Goal: Register for event/course

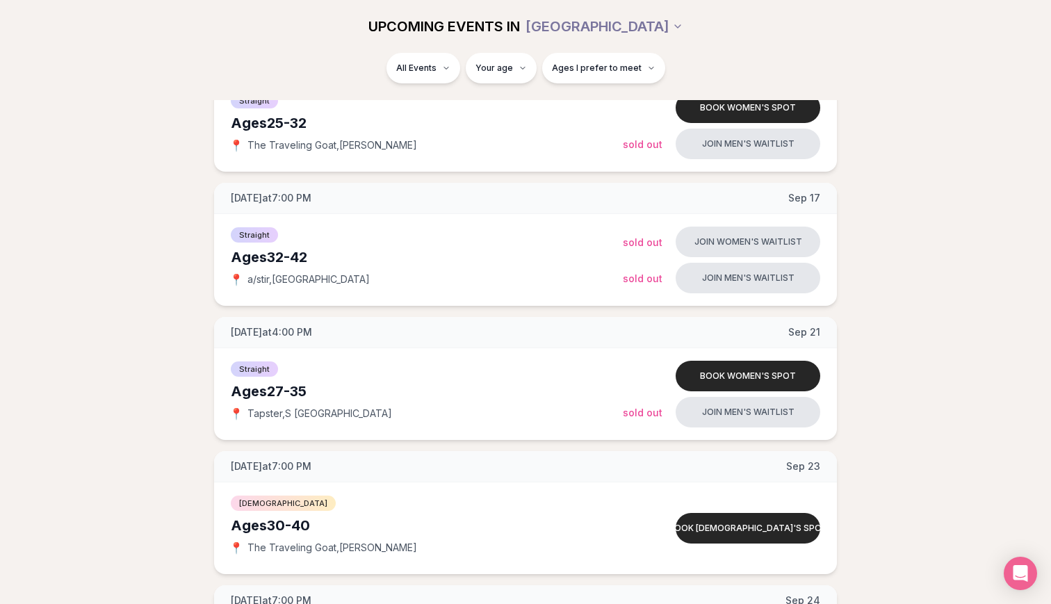
scroll to position [244, 0]
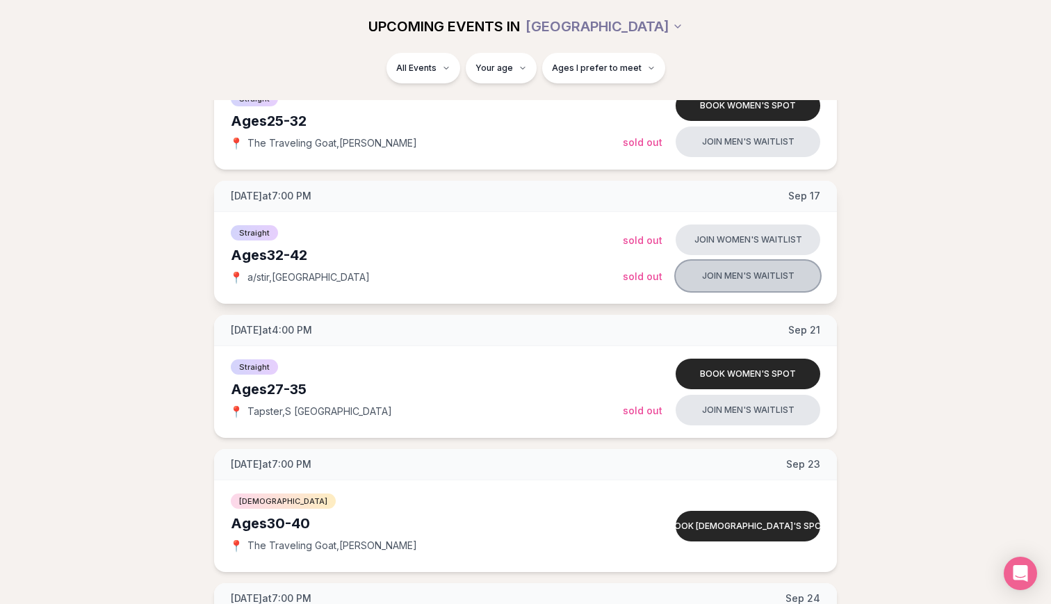
click at [757, 268] on button "Join men's waitlist" at bounding box center [748, 276] width 145 height 31
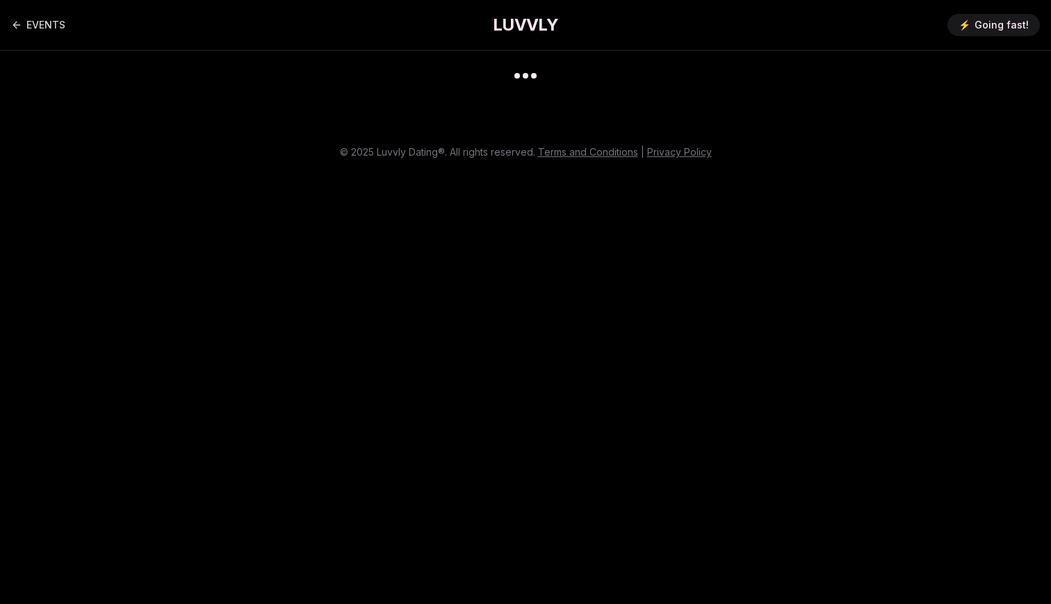
scroll to position [11, 0]
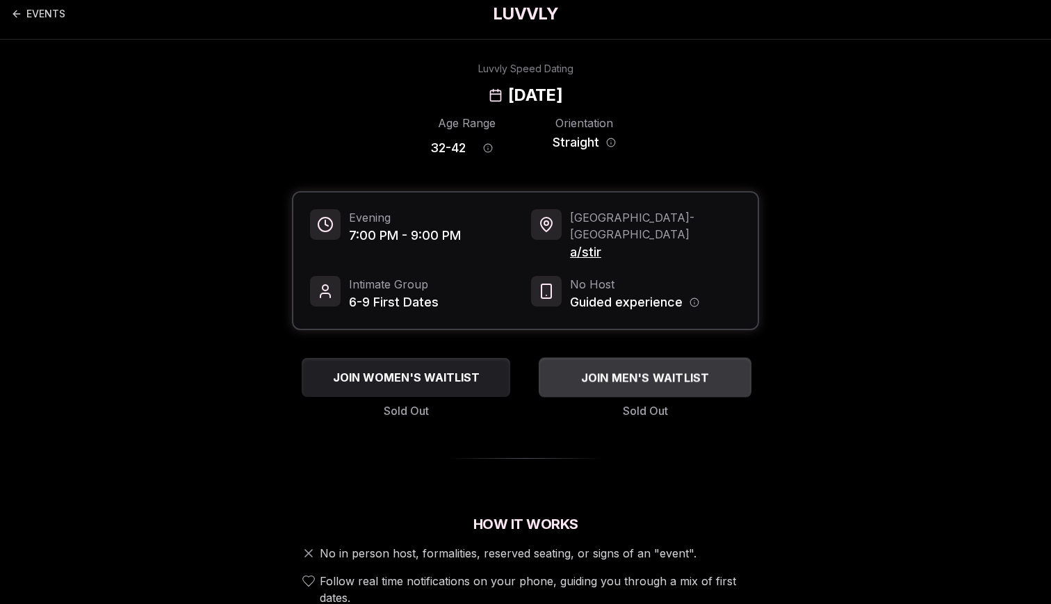
click at [618, 369] on span "JOIN MEN'S WAITLIST" at bounding box center [645, 377] width 134 height 17
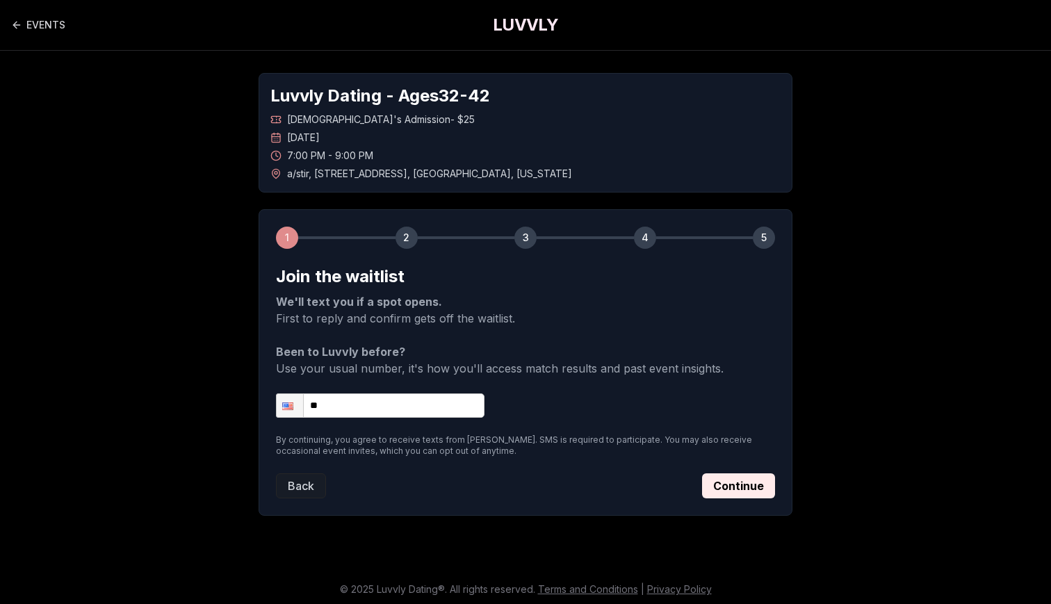
click at [353, 399] on input "**" at bounding box center [380, 405] width 209 height 24
type input "**********"
click at [751, 473] on button "Continue" at bounding box center [738, 485] width 73 height 25
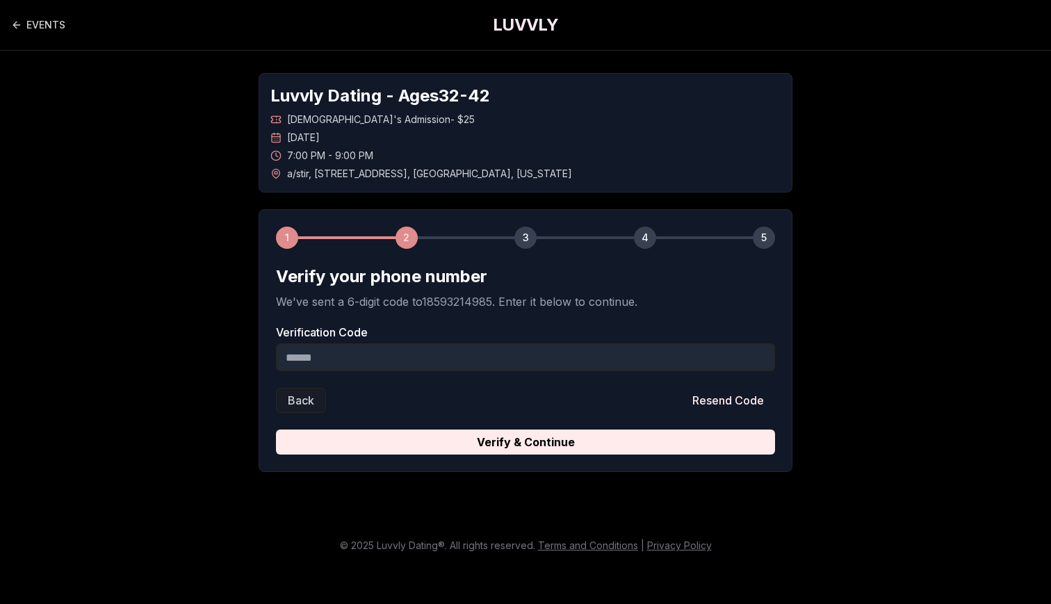
click at [468, 350] on input "Verification Code" at bounding box center [525, 357] width 499 height 28
type input "******"
click at [525, 431] on button "Verify & Continue" at bounding box center [525, 442] width 499 height 25
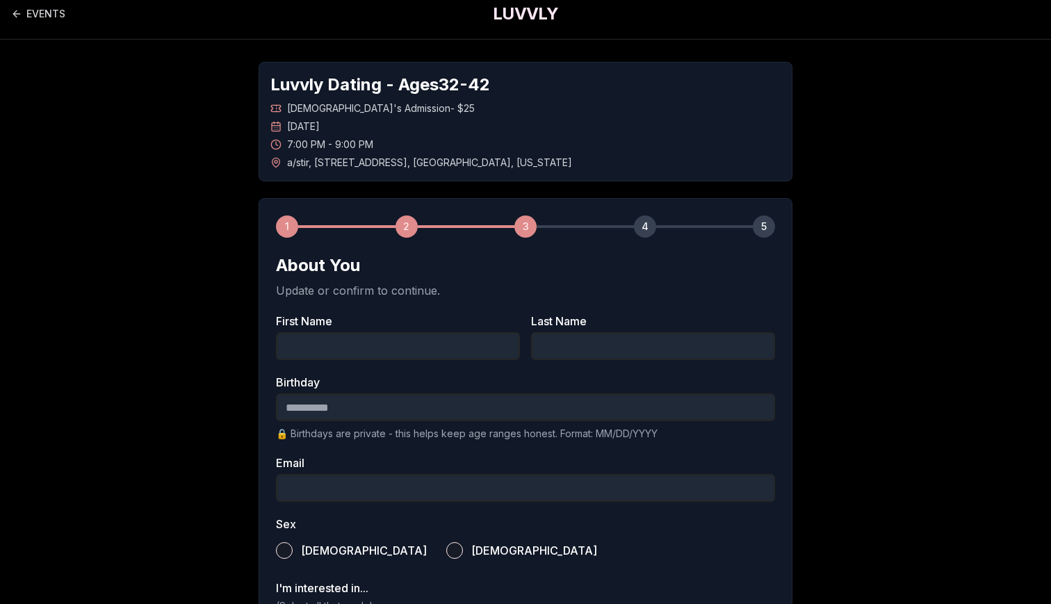
click at [497, 343] on input "First Name" at bounding box center [398, 346] width 244 height 28
type input "*****"
type input "**********"
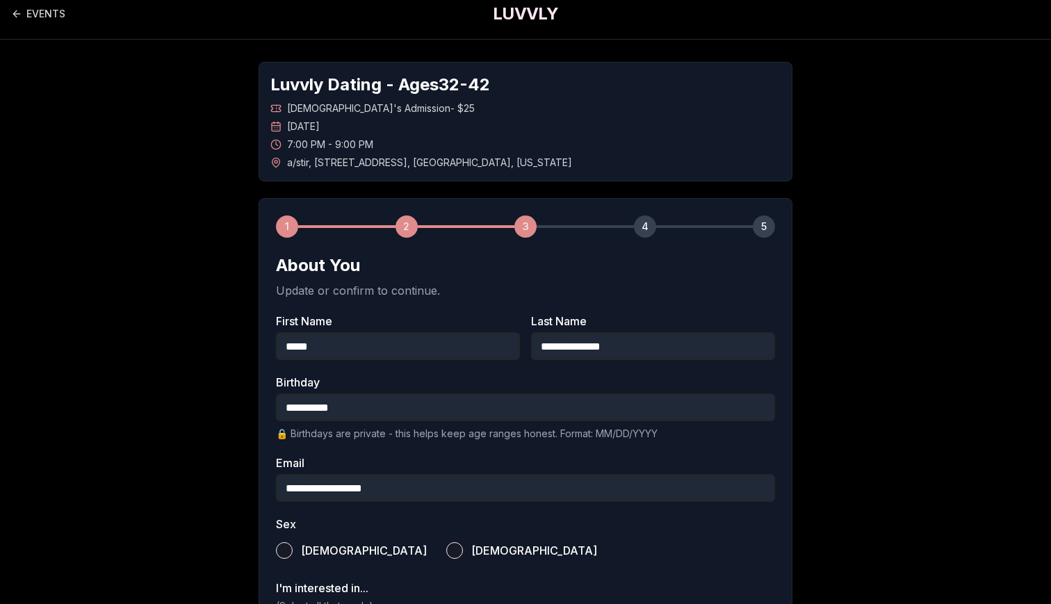
click at [278, 548] on button "[DEMOGRAPHIC_DATA]" at bounding box center [284, 550] width 17 height 17
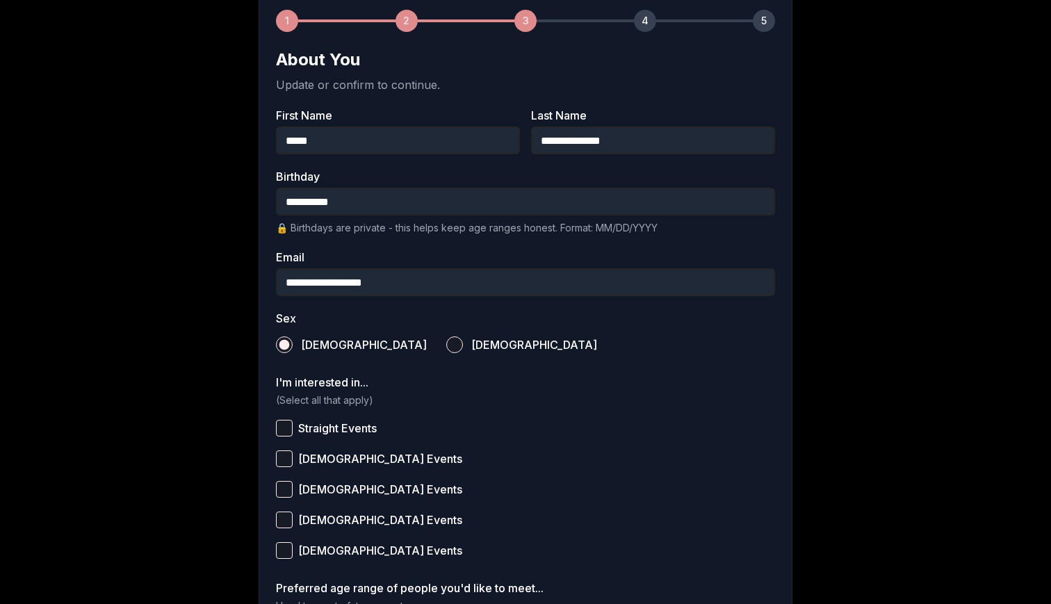
scroll to position [311, 0]
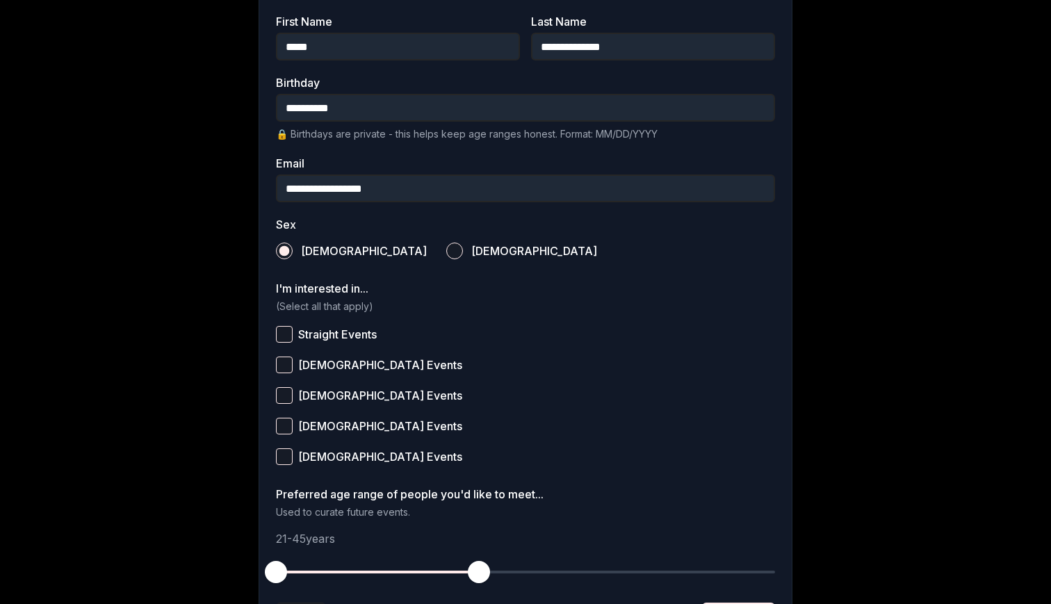
click at [283, 331] on button "Straight Events" at bounding box center [284, 334] width 17 height 17
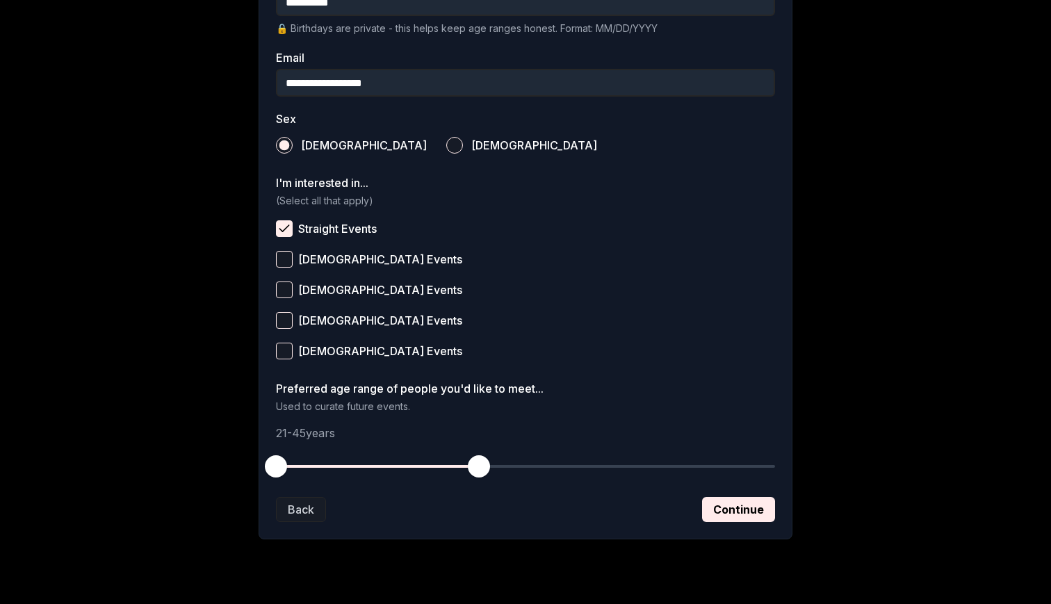
scroll to position [425, 0]
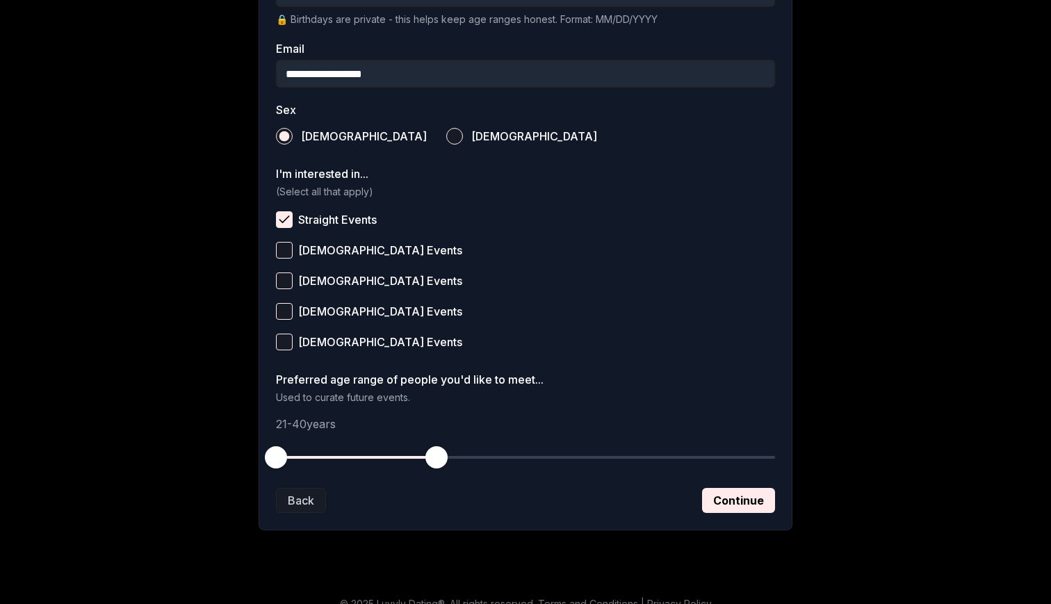
drag, startPoint x: 481, startPoint y: 457, endPoint x: 439, endPoint y: 457, distance: 41.7
click at [439, 457] on span "button" at bounding box center [436, 457] width 22 height 22
drag, startPoint x: 273, startPoint y: 450, endPoint x: 336, endPoint y: 452, distance: 62.6
click at [336, 452] on span "button" at bounding box center [335, 457] width 22 height 22
click at [731, 500] on button "Continue" at bounding box center [738, 500] width 73 height 25
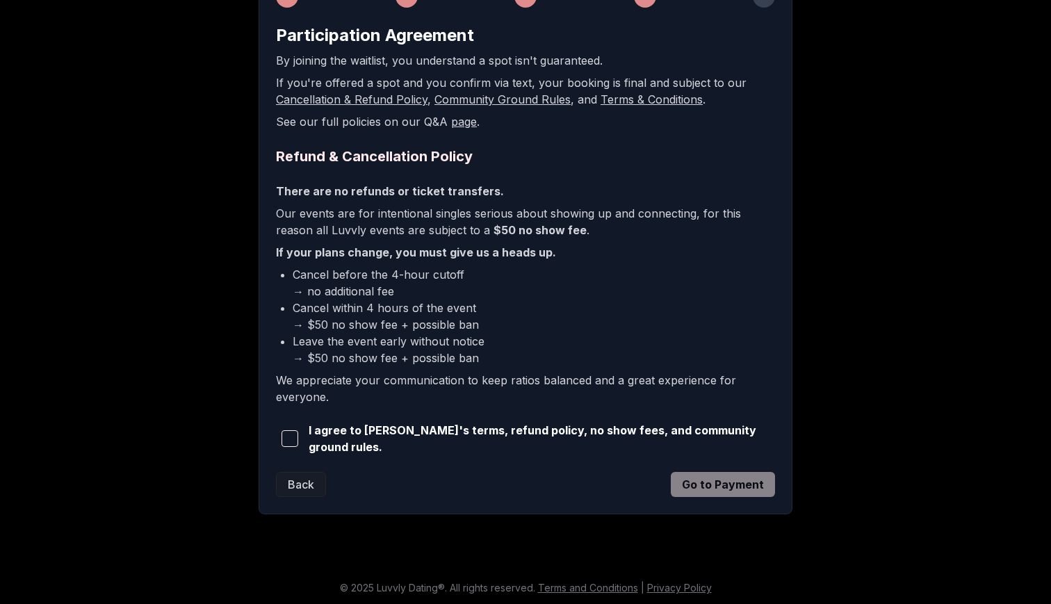
scroll to position [240, 0]
click at [294, 441] on span "button" at bounding box center [290, 439] width 17 height 17
click at [715, 483] on button "Go to Payment" at bounding box center [723, 485] width 104 height 25
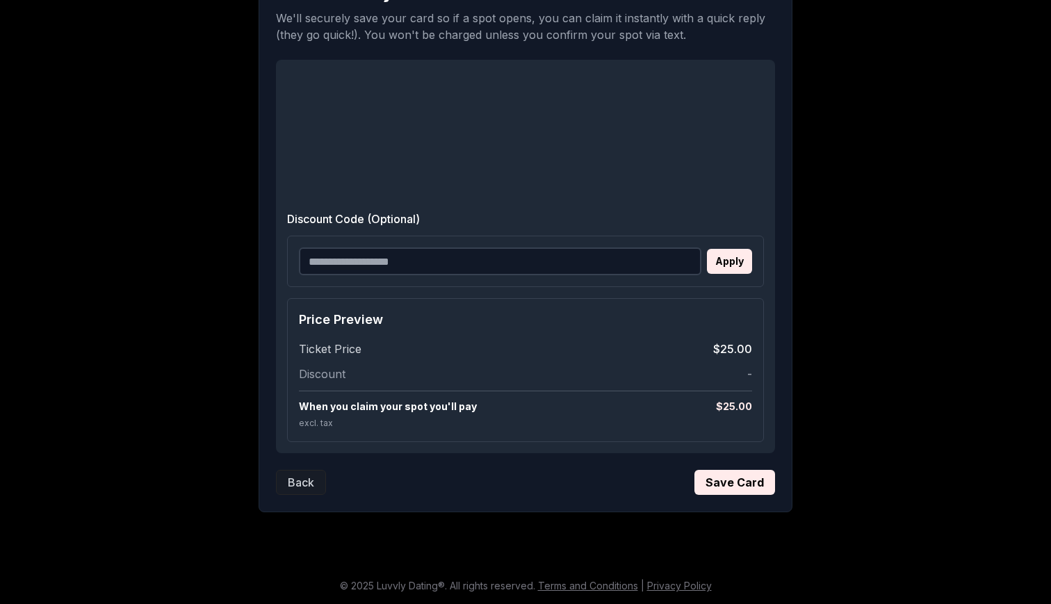
scroll to position [284, 0]
click at [743, 484] on button "Save Card" at bounding box center [734, 482] width 81 height 25
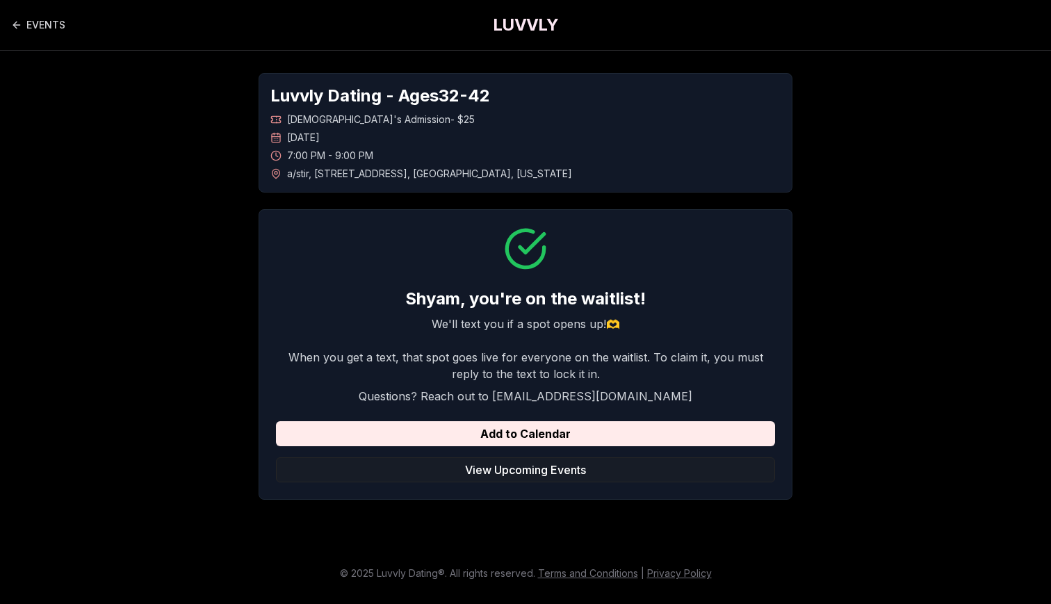
scroll to position [11, 0]
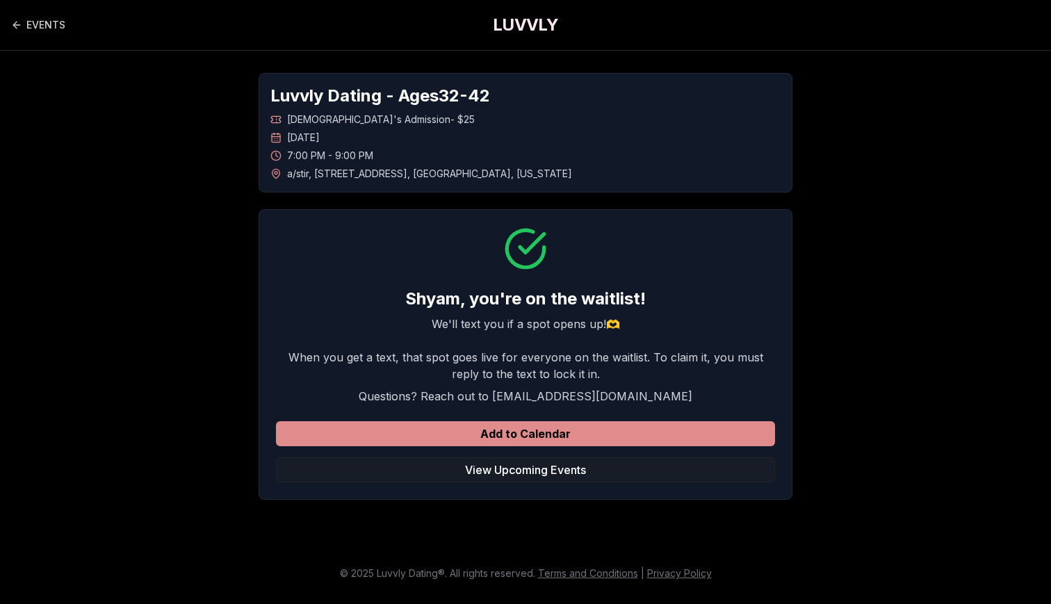
click at [529, 428] on button "Add to Calendar" at bounding box center [525, 433] width 499 height 25
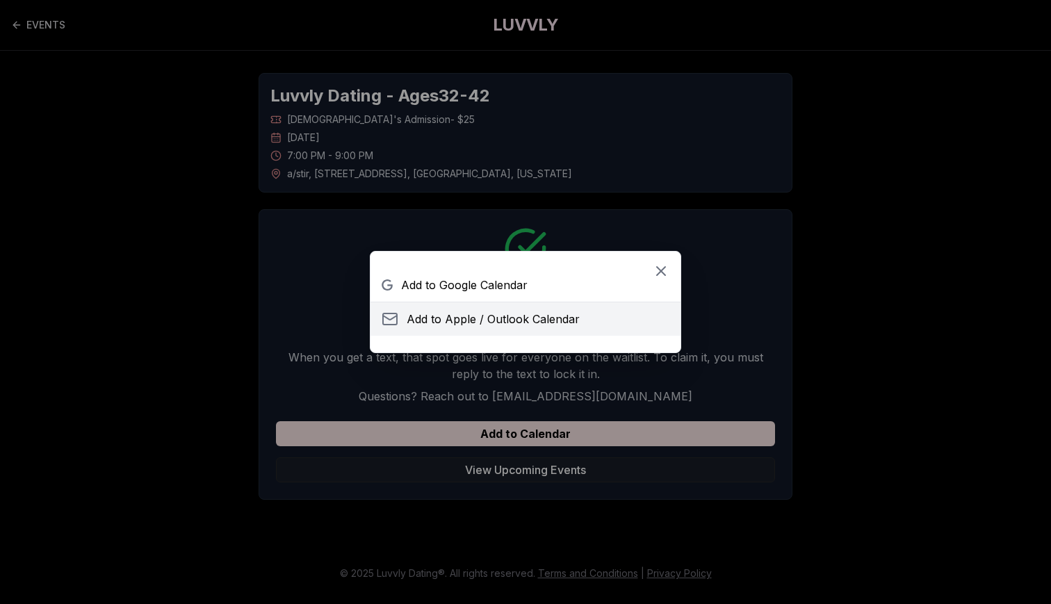
click at [498, 318] on span "Add to Apple / Outlook Calendar" at bounding box center [493, 319] width 173 height 17
